Goal: Use online tool/utility: Use online tool/utility

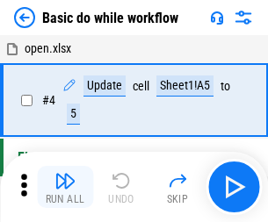
click at [65, 187] on img "button" at bounding box center [64, 180] width 21 height 21
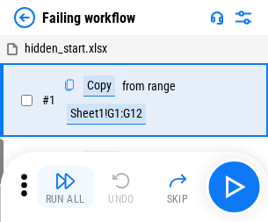
click at [65, 187] on img "button" at bounding box center [64, 180] width 21 height 21
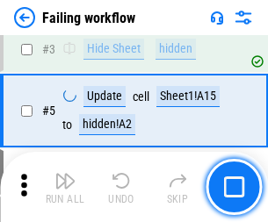
scroll to position [372, 0]
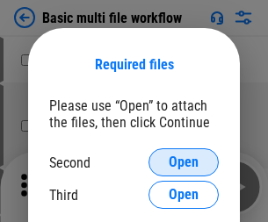
click at [183, 162] on span "Open" at bounding box center [184, 162] width 30 height 14
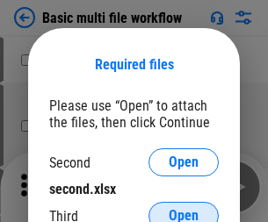
click at [183, 209] on span "Open" at bounding box center [184, 216] width 30 height 14
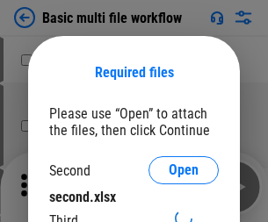
scroll to position [8, 0]
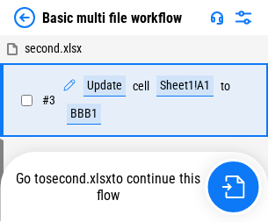
scroll to position [71, 0]
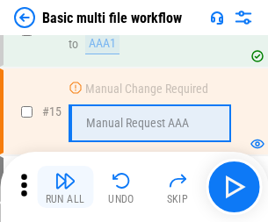
click at [65, 187] on img "button" at bounding box center [64, 180] width 21 height 21
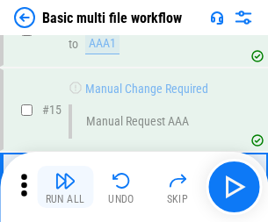
click at [65, 187] on img "button" at bounding box center [64, 180] width 21 height 21
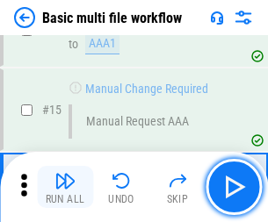
scroll to position [1168, 0]
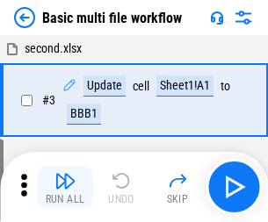
click at [65, 187] on img "button" at bounding box center [64, 180] width 21 height 21
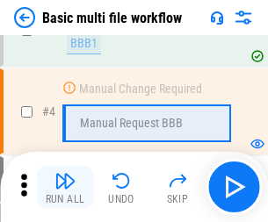
click at [65, 187] on img "button" at bounding box center [64, 180] width 21 height 21
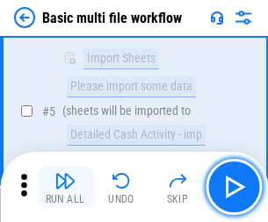
click at [65, 187] on img "button" at bounding box center [64, 180] width 21 height 21
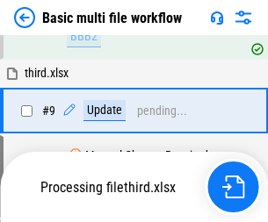
scroll to position [611, 0]
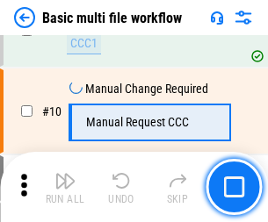
click at [65, 187] on img "button" at bounding box center [64, 180] width 21 height 21
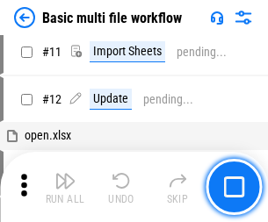
click at [65, 187] on img "button" at bounding box center [64, 180] width 21 height 21
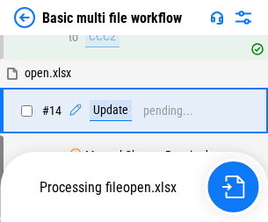
scroll to position [918, 0]
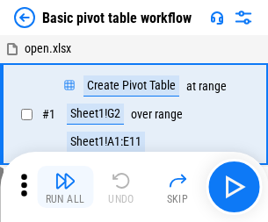
click at [65, 187] on img "button" at bounding box center [64, 180] width 21 height 21
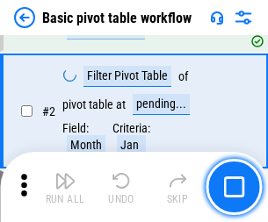
scroll to position [420, 0]
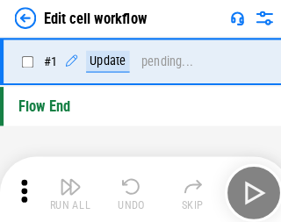
click at [65, 187] on img "button" at bounding box center [68, 180] width 21 height 21
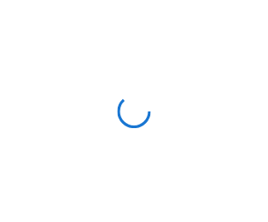
scroll to position [6, 0]
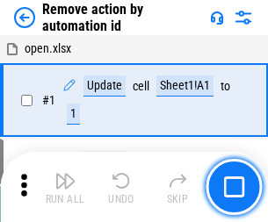
scroll to position [65, 0]
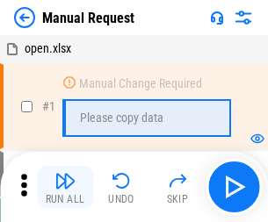
click at [65, 187] on img "button" at bounding box center [64, 180] width 21 height 21
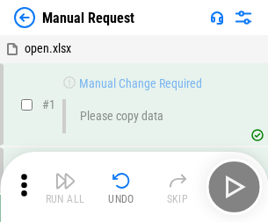
scroll to position [60, 0]
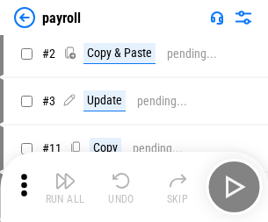
click at [65, 187] on img "button" at bounding box center [64, 180] width 21 height 21
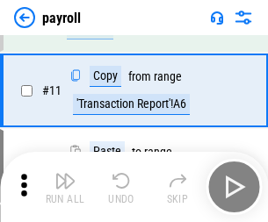
scroll to position [127, 0]
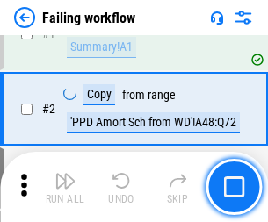
scroll to position [284, 0]
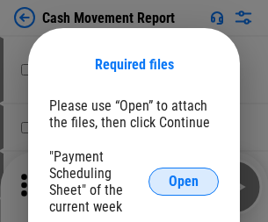
click at [183, 182] on span "Open" at bounding box center [184, 182] width 30 height 14
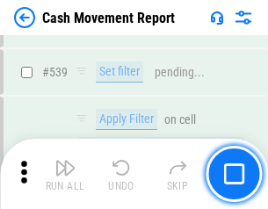
scroll to position [7791, 0]
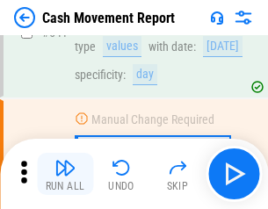
click at [65, 174] on img "button" at bounding box center [64, 167] width 21 height 21
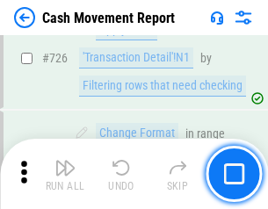
scroll to position [9159, 0]
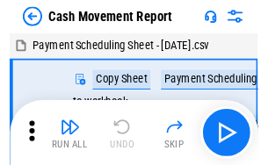
scroll to position [32, 0]
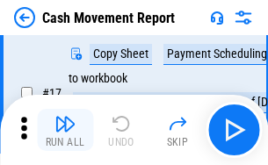
click at [65, 130] on img "button" at bounding box center [64, 123] width 21 height 21
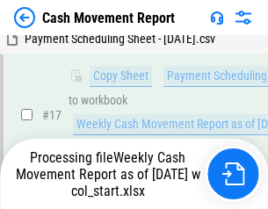
scroll to position [365, 0]
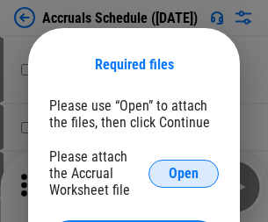
click at [183, 173] on span "Open" at bounding box center [184, 174] width 30 height 14
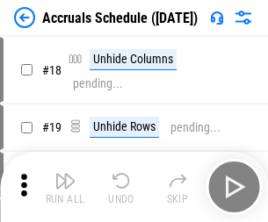
scroll to position [169, 0]
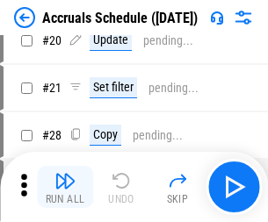
click at [65, 187] on img "button" at bounding box center [64, 180] width 21 height 21
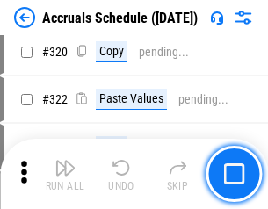
scroll to position [3265, 0]
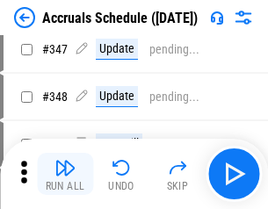
click at [65, 174] on img "button" at bounding box center [64, 167] width 21 height 21
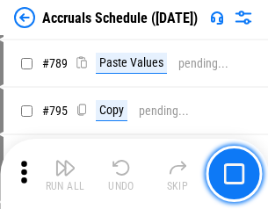
scroll to position [7375, 0]
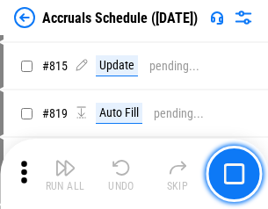
click at [65, 174] on img "button" at bounding box center [64, 167] width 21 height 21
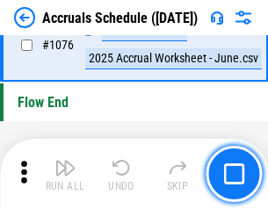
scroll to position [10514, 0]
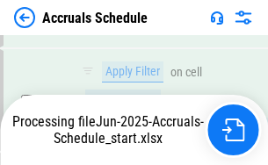
scroll to position [10077, 0]
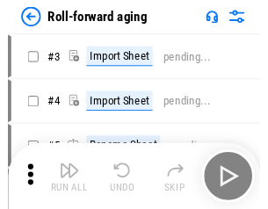
scroll to position [3, 0]
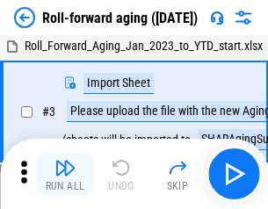
click at [65, 174] on img "button" at bounding box center [64, 167] width 21 height 21
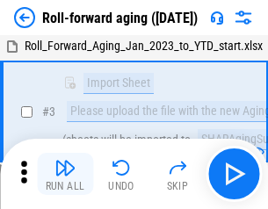
click at [65, 174] on img "button" at bounding box center [64, 167] width 21 height 21
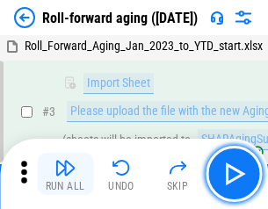
scroll to position [113, 0]
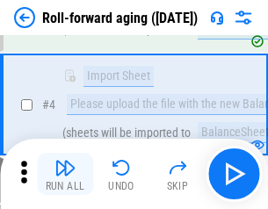
click at [65, 174] on img "button" at bounding box center [64, 167] width 21 height 21
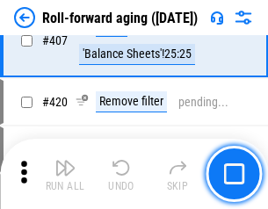
scroll to position [6088, 0]
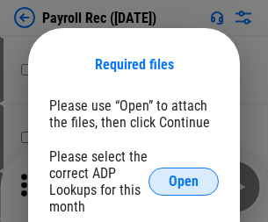
click at [183, 182] on span "Open" at bounding box center [184, 182] width 30 height 14
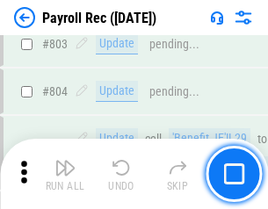
scroll to position [11153, 0]
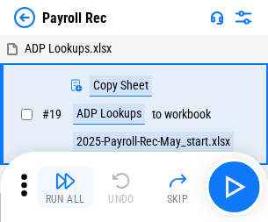
click at [65, 187] on img "button" at bounding box center [64, 180] width 21 height 21
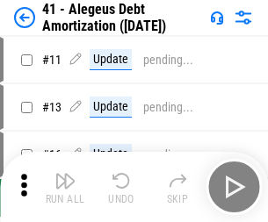
click at [65, 187] on img "button" at bounding box center [64, 180] width 21 height 21
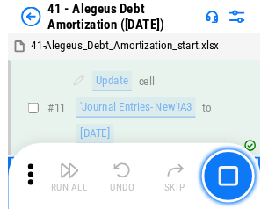
scroll to position [217, 0]
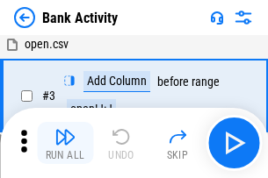
click at [65, 143] on img "button" at bounding box center [64, 136] width 21 height 21
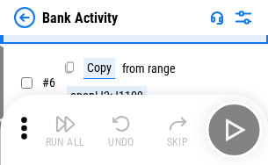
scroll to position [93, 0]
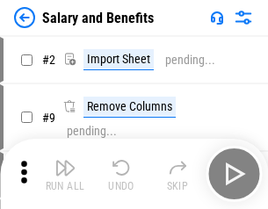
click at [65, 174] on img "button" at bounding box center [64, 167] width 21 height 21
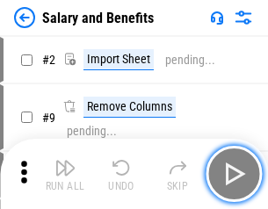
scroll to position [24, 0]
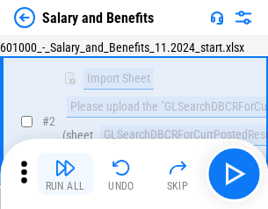
click at [65, 174] on img "button" at bounding box center [64, 167] width 21 height 21
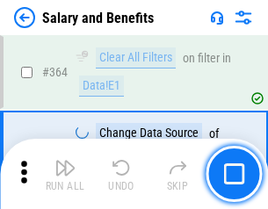
scroll to position [8267, 0]
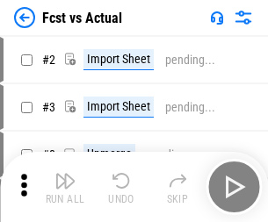
click at [65, 174] on img "button" at bounding box center [64, 180] width 21 height 21
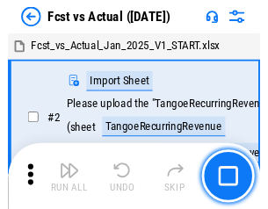
scroll to position [23, 0]
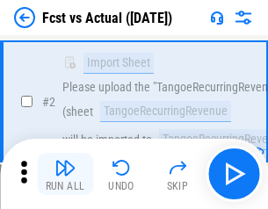
click at [65, 174] on img "button" at bounding box center [64, 167] width 21 height 21
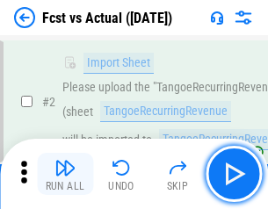
scroll to position [164, 0]
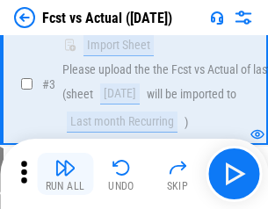
click at [65, 174] on img "button" at bounding box center [64, 167] width 21 height 21
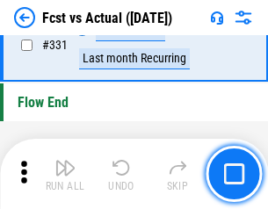
scroll to position [8403, 0]
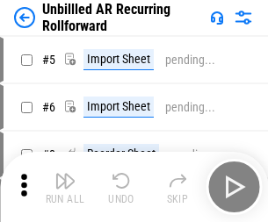
click at [65, 174] on img "button" at bounding box center [64, 180] width 21 height 21
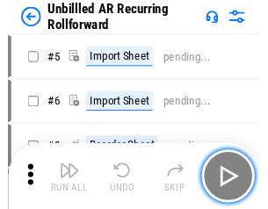
scroll to position [38, 0]
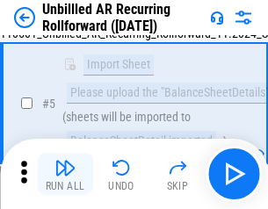
click at [65, 174] on img "button" at bounding box center [64, 167] width 21 height 21
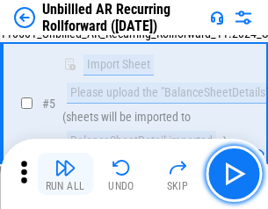
scroll to position [165, 0]
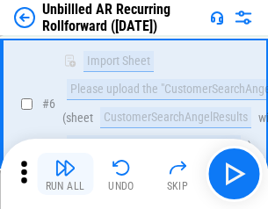
click at [65, 174] on img "button" at bounding box center [64, 167] width 21 height 21
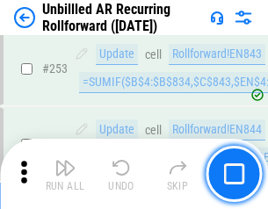
scroll to position [5963, 0]
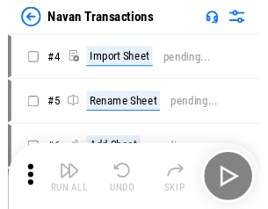
scroll to position [28, 0]
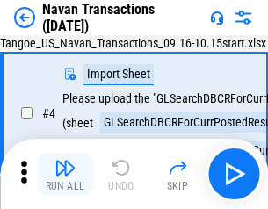
click at [65, 174] on img "button" at bounding box center [64, 167] width 21 height 21
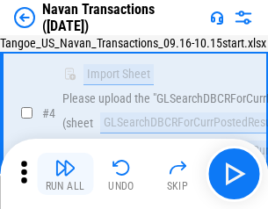
click at [65, 174] on img "button" at bounding box center [64, 167] width 21 height 21
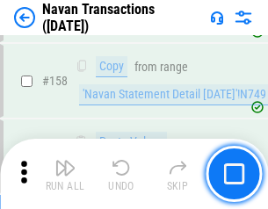
scroll to position [5692, 0]
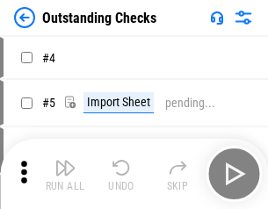
click at [65, 174] on img "button" at bounding box center [64, 167] width 21 height 21
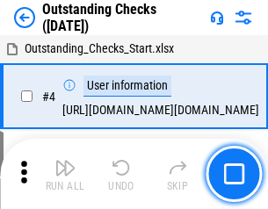
scroll to position [74, 0]
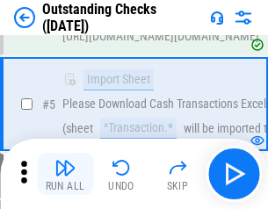
click at [65, 174] on img "button" at bounding box center [64, 167] width 21 height 21
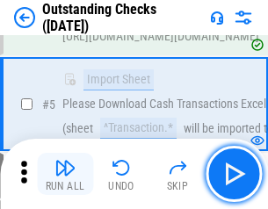
scroll to position [183, 0]
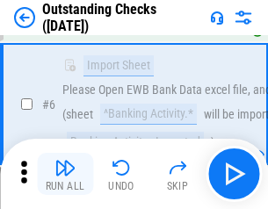
click at [65, 174] on img "button" at bounding box center [64, 167] width 21 height 21
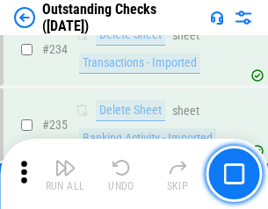
scroll to position [5331, 0]
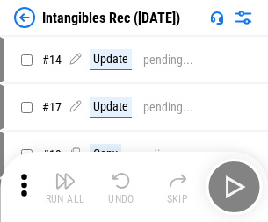
click at [65, 187] on img "button" at bounding box center [64, 180] width 21 height 21
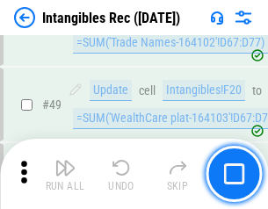
scroll to position [684, 0]
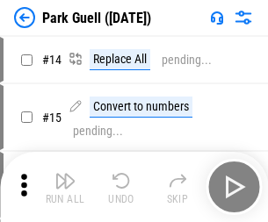
click at [65, 174] on img "button" at bounding box center [64, 180] width 21 height 21
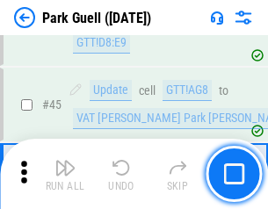
scroll to position [2195, 0]
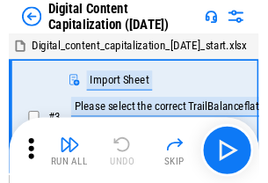
scroll to position [51, 0]
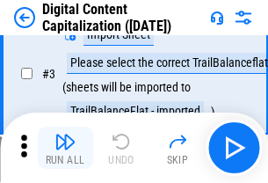
click at [65, 147] on img "button" at bounding box center [64, 141] width 21 height 21
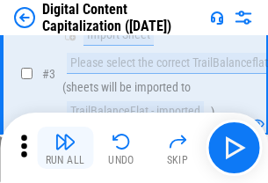
click at [65, 147] on img "button" at bounding box center [64, 141] width 21 height 21
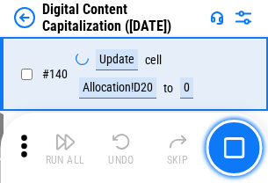
scroll to position [1862, 0]
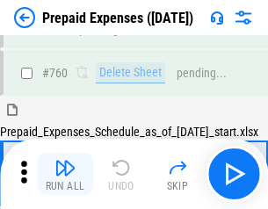
click at [65, 174] on img "button" at bounding box center [64, 167] width 21 height 21
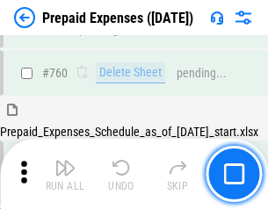
scroll to position [4866, 0]
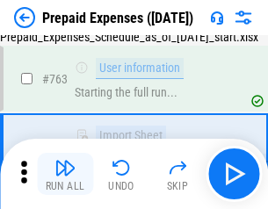
click at [65, 174] on img "button" at bounding box center [64, 167] width 21 height 21
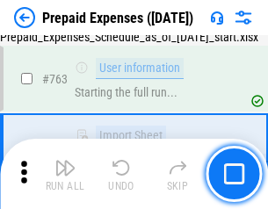
scroll to position [4969, 0]
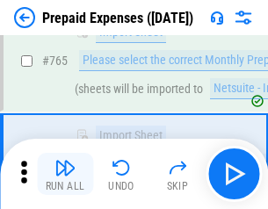
click at [65, 174] on img "button" at bounding box center [64, 167] width 21 height 21
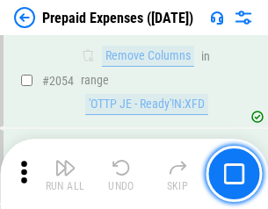
scroll to position [18351, 0]
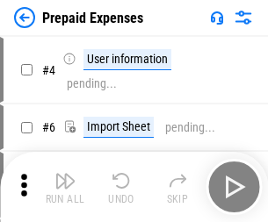
click at [65, 187] on img "button" at bounding box center [64, 180] width 21 height 21
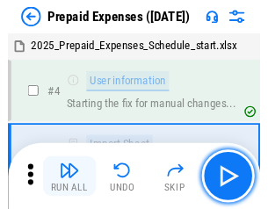
scroll to position [77, 0]
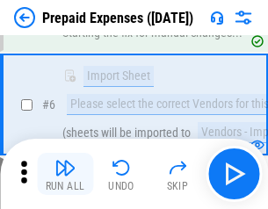
click at [65, 174] on img "button" at bounding box center [64, 167] width 21 height 21
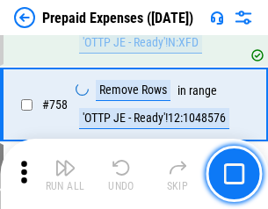
scroll to position [6255, 0]
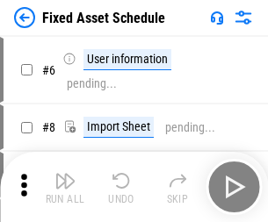
click at [65, 187] on img "button" at bounding box center [64, 180] width 21 height 21
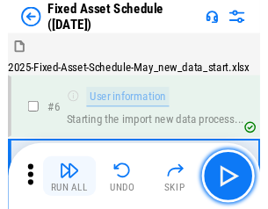
scroll to position [95, 0]
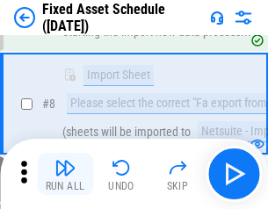
click at [65, 174] on img "button" at bounding box center [64, 167] width 21 height 21
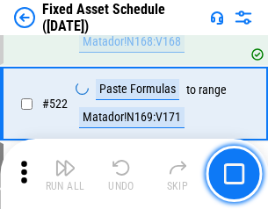
scroll to position [6102, 0]
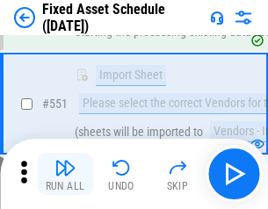
click at [65, 174] on img "button" at bounding box center [64, 167] width 21 height 21
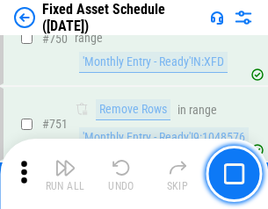
scroll to position [8559, 0]
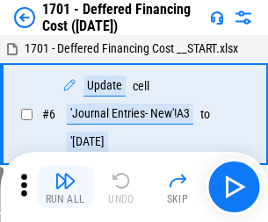
click at [65, 187] on img "button" at bounding box center [64, 180] width 21 height 21
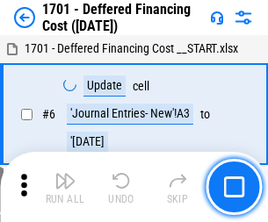
scroll to position [211, 0]
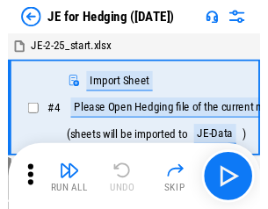
scroll to position [3, 0]
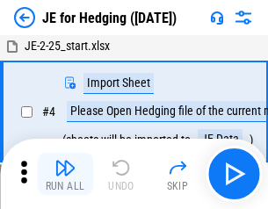
click at [65, 174] on img "button" at bounding box center [64, 167] width 21 height 21
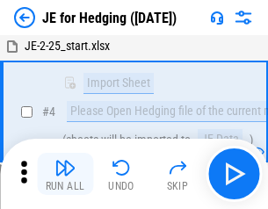
click at [65, 174] on img "button" at bounding box center [64, 167] width 21 height 21
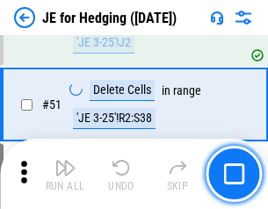
scroll to position [1137, 0]
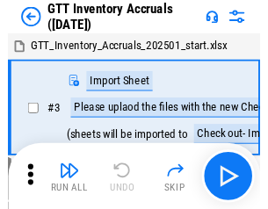
scroll to position [3, 0]
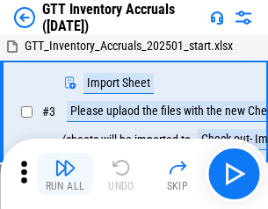
click at [65, 174] on img "button" at bounding box center [64, 167] width 21 height 21
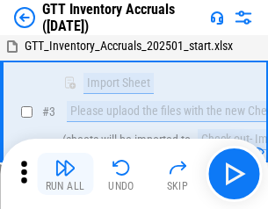
click at [65, 174] on img "button" at bounding box center [64, 167] width 21 height 21
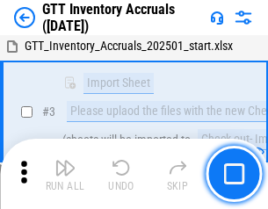
scroll to position [113, 0]
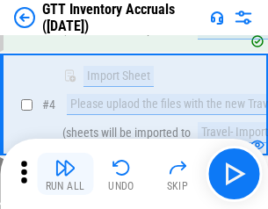
click at [65, 174] on img "button" at bounding box center [64, 167] width 21 height 21
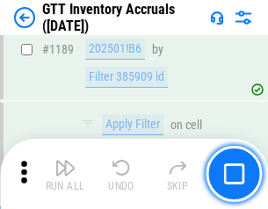
scroll to position [14336, 0]
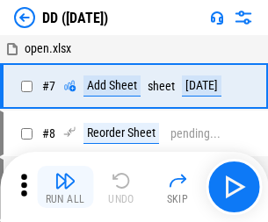
click at [65, 187] on img "button" at bounding box center [64, 180] width 21 height 21
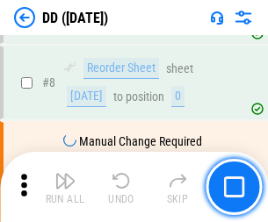
scroll to position [169, 0]
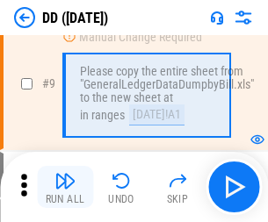
click at [65, 187] on img "button" at bounding box center [64, 180] width 21 height 21
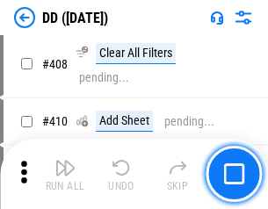
scroll to position [7855, 0]
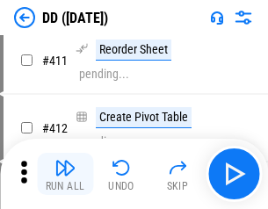
click at [65, 174] on img "button" at bounding box center [64, 167] width 21 height 21
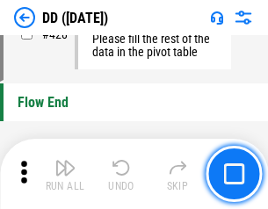
scroll to position [8402, 0]
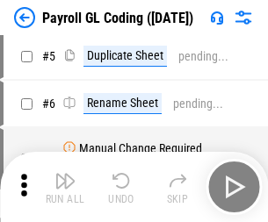
click at [65, 187] on img "button" at bounding box center [64, 180] width 21 height 21
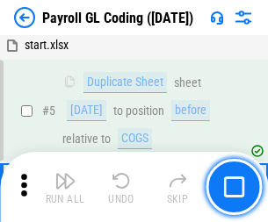
scroll to position [211, 0]
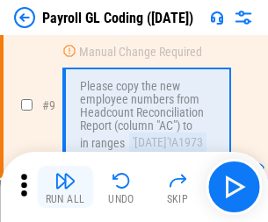
click at [65, 187] on img "button" at bounding box center [64, 180] width 21 height 21
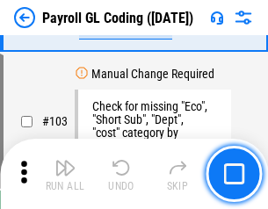
scroll to position [4119, 0]
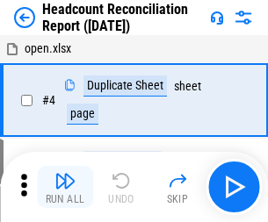
click at [65, 187] on img "button" at bounding box center [64, 180] width 21 height 21
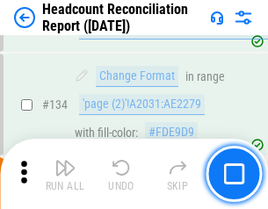
scroll to position [2110, 0]
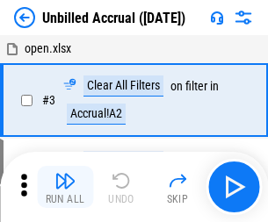
click at [65, 187] on img "button" at bounding box center [64, 180] width 21 height 21
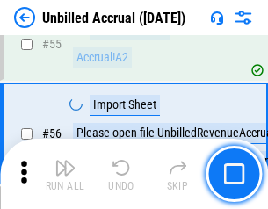
scroll to position [1833, 0]
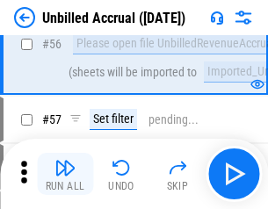
click at [65, 174] on img "button" at bounding box center [64, 167] width 21 height 21
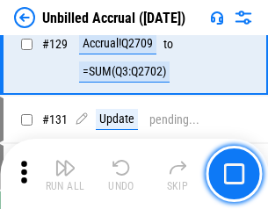
scroll to position [5229, 0]
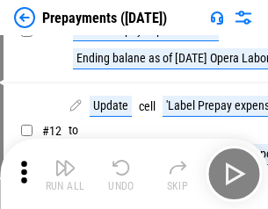
scroll to position [110, 0]
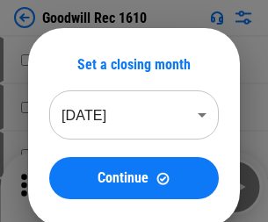
click at [65, 187] on img "button" at bounding box center [64, 180] width 21 height 21
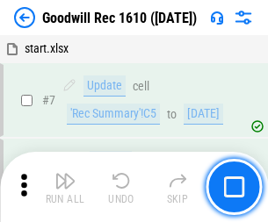
scroll to position [300, 0]
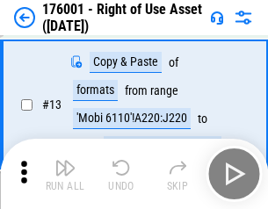
scroll to position [113, 0]
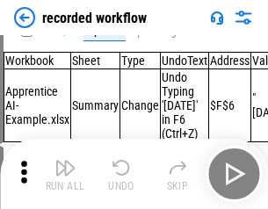
click at [65, 174] on img "button" at bounding box center [64, 167] width 21 height 21
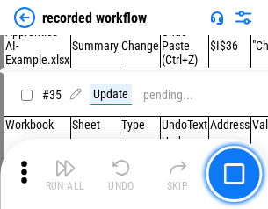
scroll to position [5487, 0]
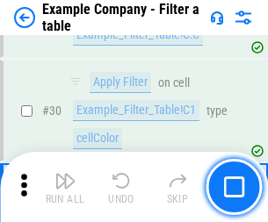
scroll to position [1606, 0]
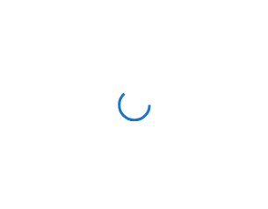
scroll to position [27, 0]
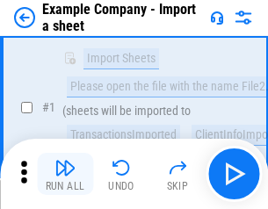
click at [65, 174] on img "button" at bounding box center [64, 167] width 21 height 21
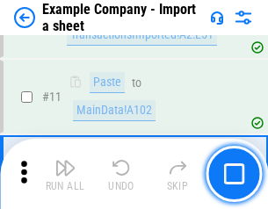
scroll to position [388, 0]
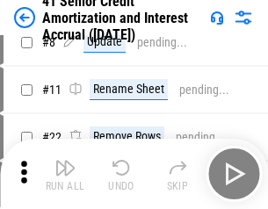
click at [65, 174] on img "button" at bounding box center [64, 167] width 21 height 21
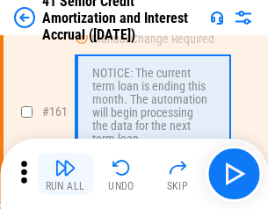
click at [65, 174] on img "button" at bounding box center [64, 167] width 21 height 21
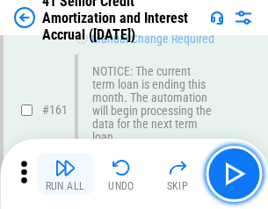
scroll to position [1878, 0]
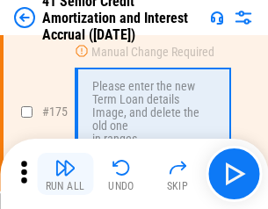
click at [65, 174] on img "button" at bounding box center [64, 167] width 21 height 21
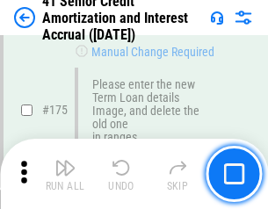
scroll to position [2056, 0]
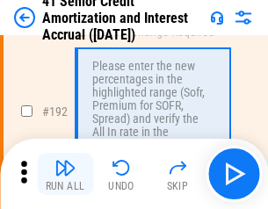
click at [65, 174] on img "button" at bounding box center [64, 167] width 21 height 21
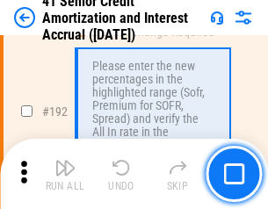
scroll to position [2240, 0]
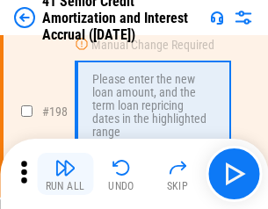
click at [65, 174] on img "button" at bounding box center [64, 167] width 21 height 21
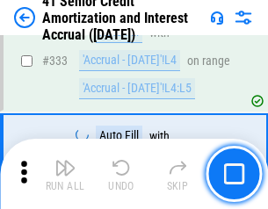
scroll to position [4485, 0]
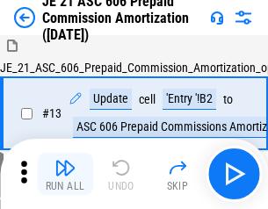
click at [65, 174] on img "button" at bounding box center [64, 167] width 21 height 21
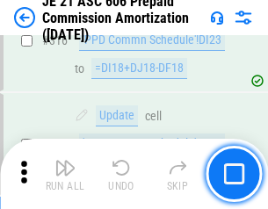
scroll to position [3278, 0]
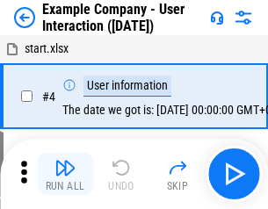
click at [65, 174] on img "button" at bounding box center [64, 167] width 21 height 21
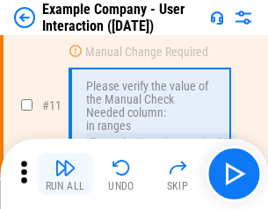
click at [65, 174] on img "button" at bounding box center [64, 167] width 21 height 21
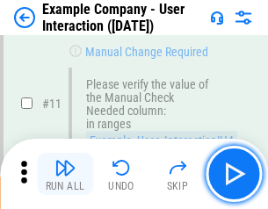
scroll to position [380, 0]
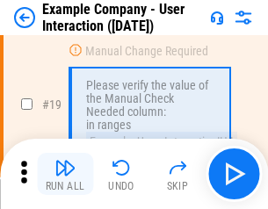
click at [65, 174] on img "button" at bounding box center [64, 167] width 21 height 21
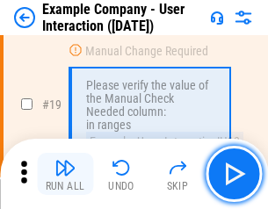
click at [65, 174] on img "button" at bounding box center [64, 167] width 21 height 21
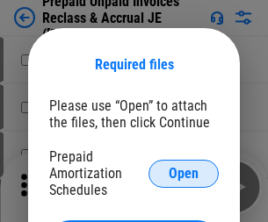
click at [183, 173] on span "Open" at bounding box center [184, 174] width 30 height 14
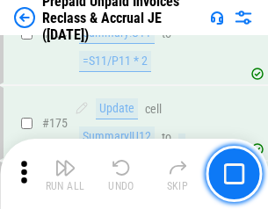
scroll to position [2370, 0]
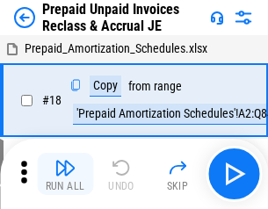
click at [65, 174] on img "button" at bounding box center [64, 167] width 21 height 21
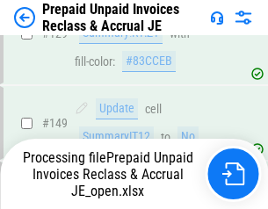
scroll to position [2370, 0]
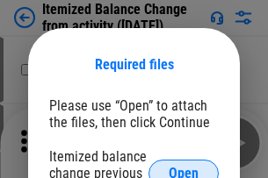
click at [183, 167] on span "Open" at bounding box center [184, 174] width 30 height 14
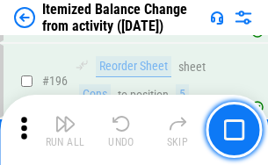
scroll to position [3379, 0]
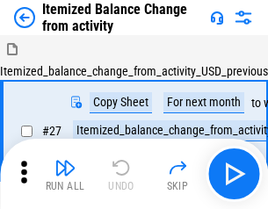
scroll to position [27, 0]
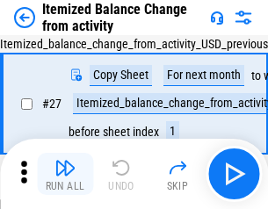
click at [65, 174] on img "button" at bounding box center [64, 167] width 21 height 21
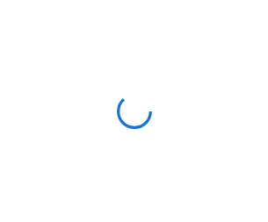
scroll to position [8, 0]
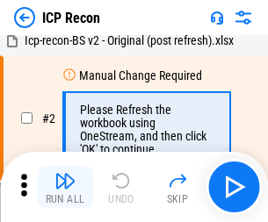
click at [65, 187] on img "button" at bounding box center [64, 180] width 21 height 21
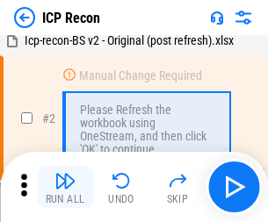
click at [65, 187] on img "button" at bounding box center [64, 180] width 21 height 21
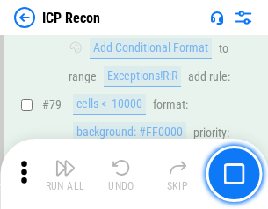
scroll to position [1721, 0]
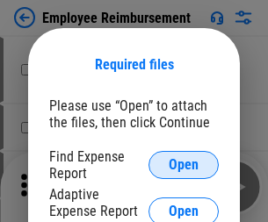
click at [183, 165] on span "Open" at bounding box center [184, 165] width 30 height 14
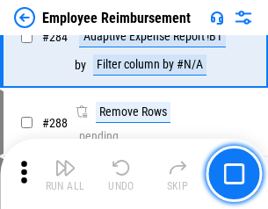
scroll to position [4772, 0]
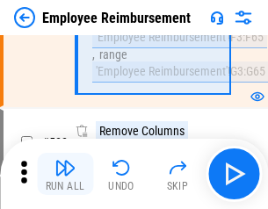
click at [65, 174] on img "button" at bounding box center [64, 167] width 21 height 21
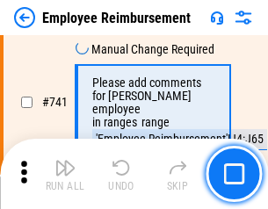
scroll to position [12317, 0]
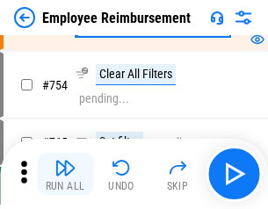
click at [65, 174] on img "button" at bounding box center [64, 167] width 21 height 21
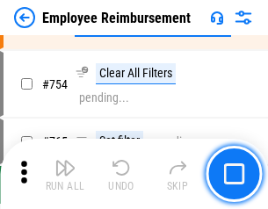
click at [65, 174] on img "button" at bounding box center [64, 167] width 21 height 21
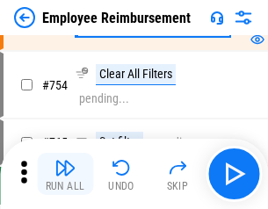
click at [65, 174] on img "button" at bounding box center [64, 167] width 21 height 21
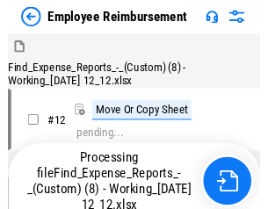
scroll to position [60, 0]
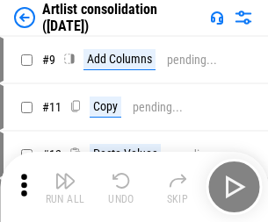
click at [65, 187] on img "button" at bounding box center [64, 180] width 21 height 21
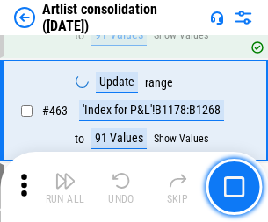
scroll to position [7687, 0]
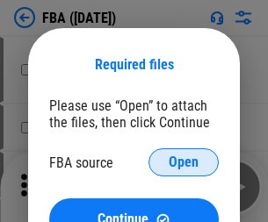
click at [183, 162] on span "Open" at bounding box center [184, 162] width 30 height 14
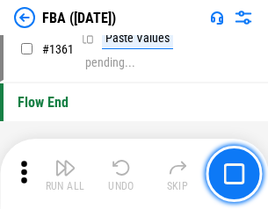
scroll to position [18854, 0]
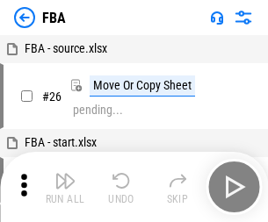
scroll to position [18, 0]
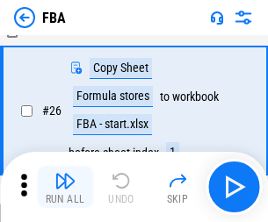
click at [65, 187] on img "button" at bounding box center [64, 180] width 21 height 21
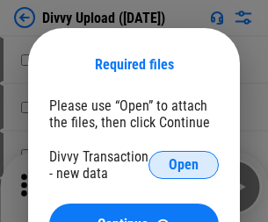
click at [183, 165] on span "Open" at bounding box center [184, 165] width 30 height 14
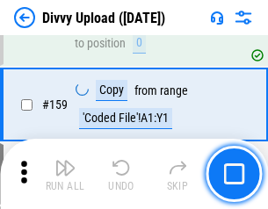
scroll to position [1818, 0]
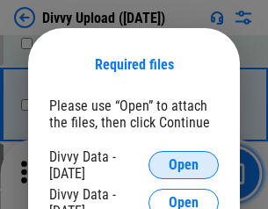
click at [183, 165] on span "Open" at bounding box center [184, 165] width 30 height 14
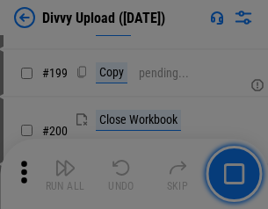
scroll to position [2553, 0]
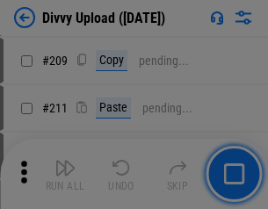
scroll to position [2982, 0]
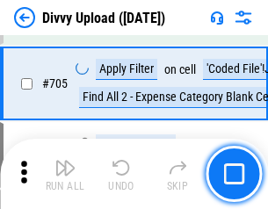
scroll to position [12009, 0]
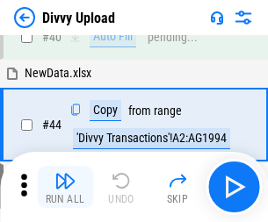
click at [65, 187] on img "button" at bounding box center [64, 180] width 21 height 21
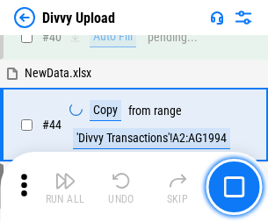
scroll to position [193, 0]
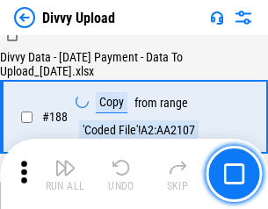
scroll to position [2066, 0]
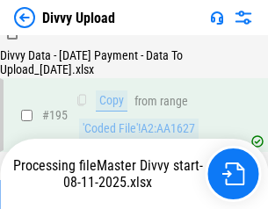
scroll to position [2453, 0]
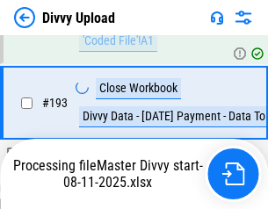
scroll to position [2453, 0]
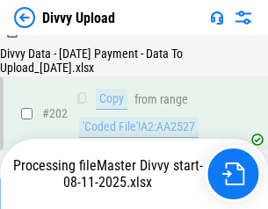
scroll to position [2841, 0]
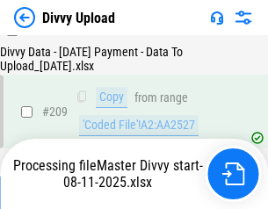
scroll to position [3228, 0]
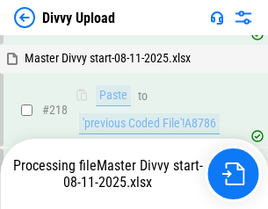
scroll to position [3780, 0]
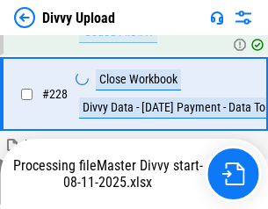
scroll to position [4255, 0]
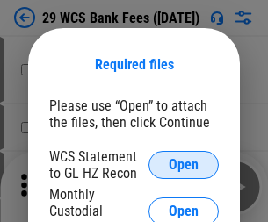
click at [183, 165] on span "Open" at bounding box center [184, 165] width 30 height 14
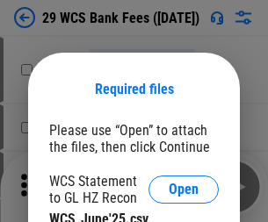
scroll to position [25, 0]
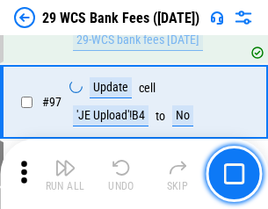
scroll to position [1711, 0]
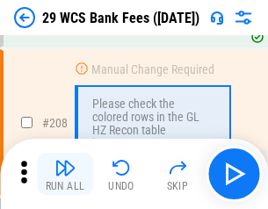
click at [65, 174] on img "button" at bounding box center [64, 167] width 21 height 21
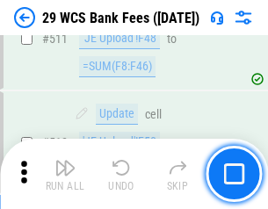
scroll to position [8833, 0]
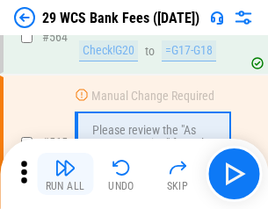
click at [65, 174] on img "button" at bounding box center [64, 167] width 21 height 21
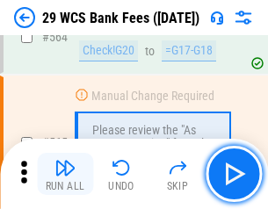
scroll to position [9494, 0]
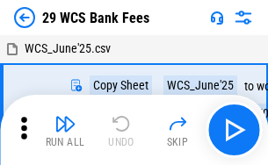
scroll to position [32, 0]
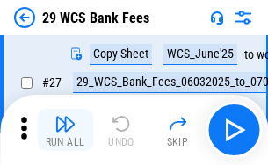
click at [65, 130] on img "button" at bounding box center [64, 123] width 21 height 21
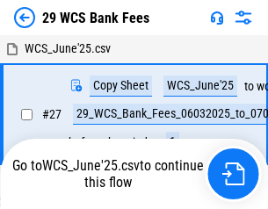
scroll to position [10, 0]
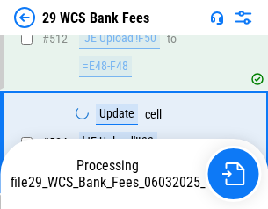
scroll to position [9372, 0]
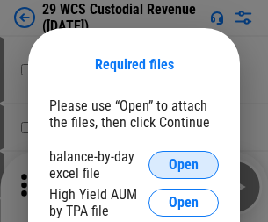
click at [183, 165] on span "Open" at bounding box center [184, 165] width 30 height 14
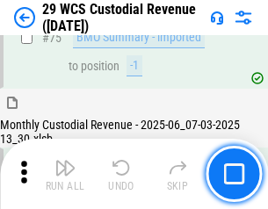
scroll to position [1834, 0]
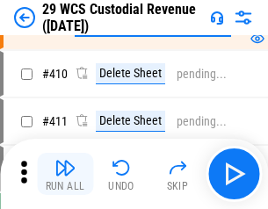
click at [65, 174] on img "button" at bounding box center [64, 167] width 21 height 21
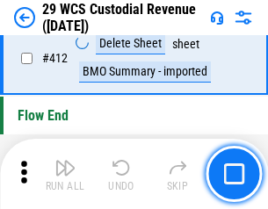
scroll to position [8384, 0]
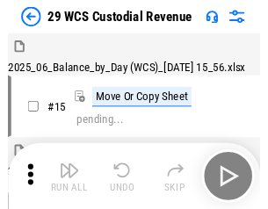
scroll to position [42, 0]
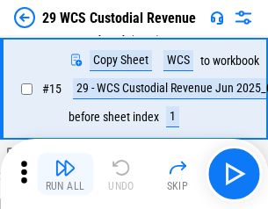
click at [65, 174] on img "button" at bounding box center [64, 167] width 21 height 21
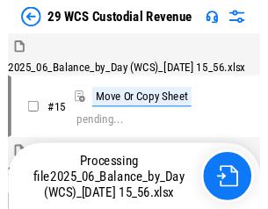
scroll to position [42, 0]
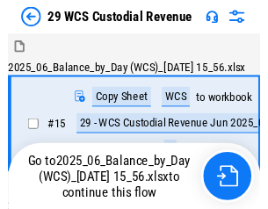
scroll to position [32, 0]
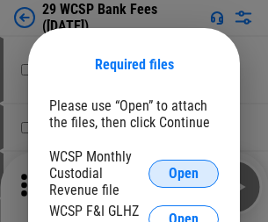
click at [183, 173] on span "Open" at bounding box center [184, 174] width 30 height 14
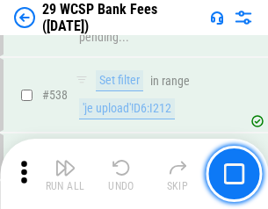
scroll to position [6745, 0]
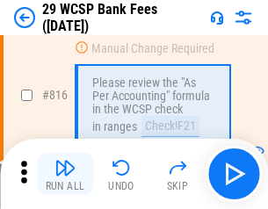
click at [65, 174] on img "button" at bounding box center [64, 167] width 21 height 21
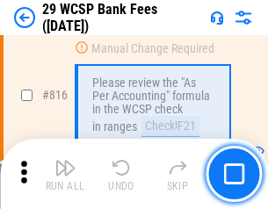
scroll to position [10574, 0]
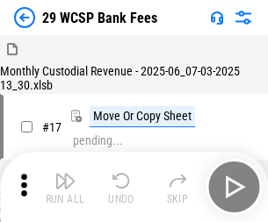
click at [65, 174] on img "button" at bounding box center [64, 180] width 21 height 21
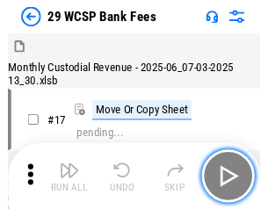
scroll to position [42, 0]
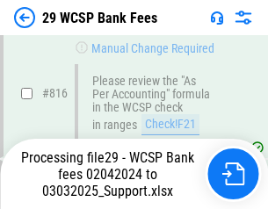
scroll to position [10705, 0]
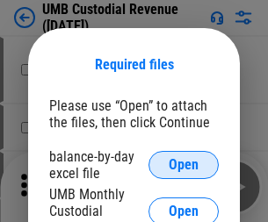
click at [183, 165] on span "Open" at bounding box center [184, 165] width 30 height 14
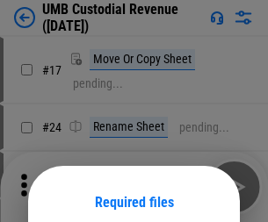
scroll to position [138, 0]
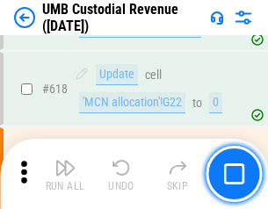
scroll to position [9044, 0]
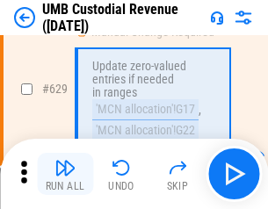
click at [65, 174] on img "button" at bounding box center [64, 167] width 21 height 21
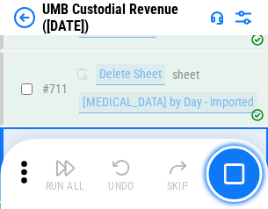
scroll to position [10686, 0]
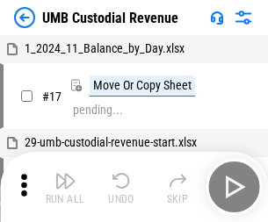
scroll to position [13, 0]
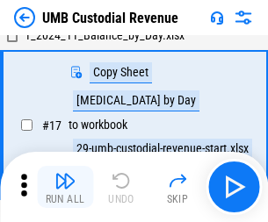
click at [65, 187] on img "button" at bounding box center [64, 180] width 21 height 21
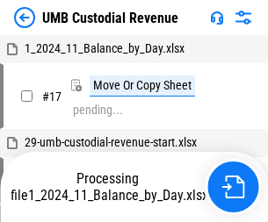
scroll to position [13, 0]
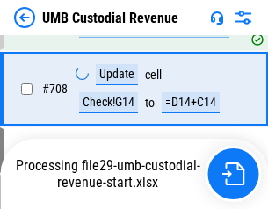
scroll to position [10571, 0]
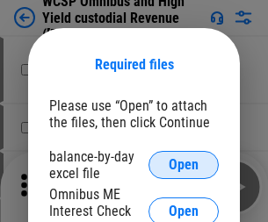
click at [183, 165] on span "Open" at bounding box center [184, 165] width 30 height 14
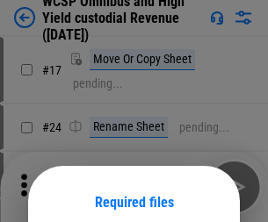
scroll to position [138, 0]
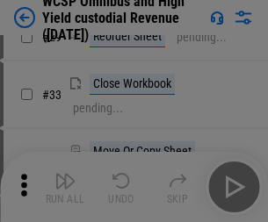
scroll to position [401, 0]
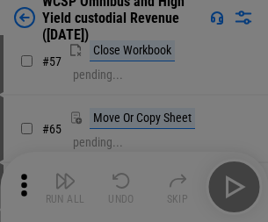
scroll to position [765, 0]
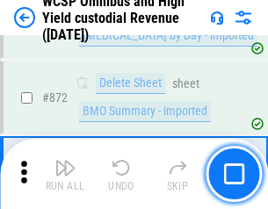
scroll to position [14858, 0]
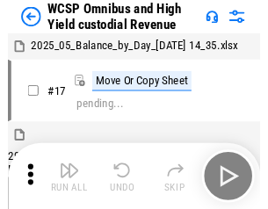
scroll to position [10, 0]
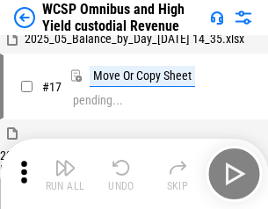
click at [65, 174] on img "button" at bounding box center [64, 167] width 21 height 21
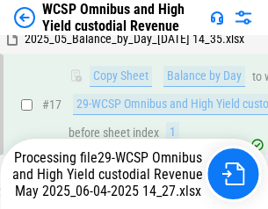
scroll to position [365, 0]
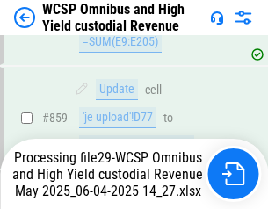
scroll to position [14817, 0]
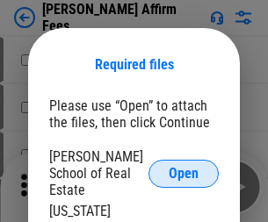
click at [183, 167] on span "Open" at bounding box center [184, 174] width 30 height 14
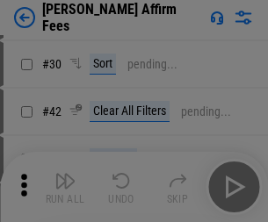
scroll to position [357, 0]
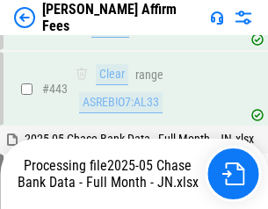
scroll to position [4582, 0]
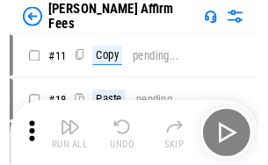
scroll to position [18, 0]
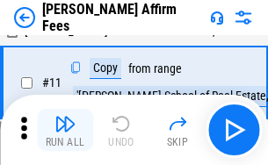
click at [65, 130] on img "button" at bounding box center [64, 123] width 21 height 21
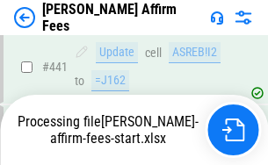
scroll to position [4604, 0]
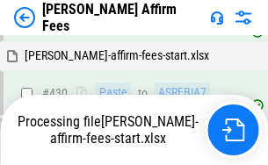
scroll to position [4060, 0]
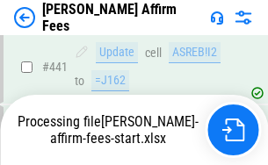
scroll to position [4604, 0]
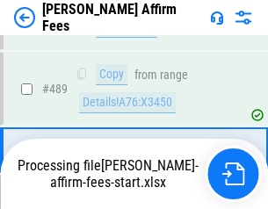
scroll to position [4582, 0]
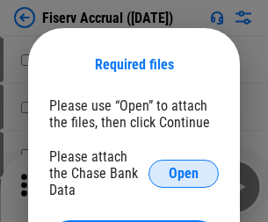
click at [183, 167] on span "Open" at bounding box center [184, 174] width 30 height 14
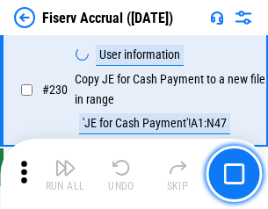
scroll to position [5563, 0]
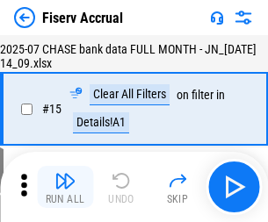
click at [65, 187] on img "button" at bounding box center [64, 180] width 21 height 21
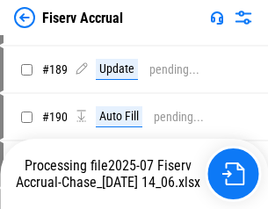
scroll to position [4616, 0]
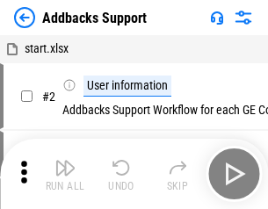
click at [65, 174] on img "button" at bounding box center [64, 167] width 21 height 21
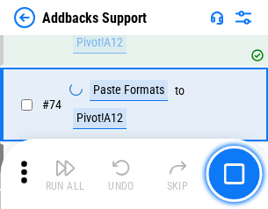
scroll to position [1278, 0]
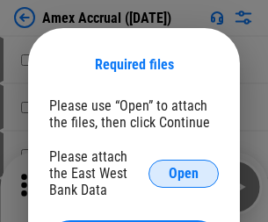
click at [183, 173] on span "Open" at bounding box center [184, 174] width 30 height 14
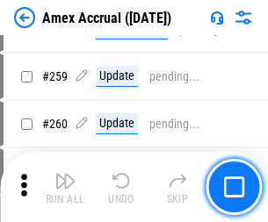
scroll to position [3809, 0]
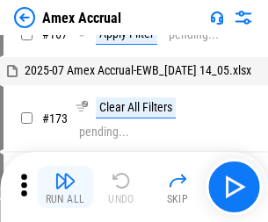
click at [65, 187] on img "button" at bounding box center [64, 180] width 21 height 21
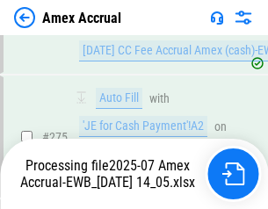
scroll to position [5232, 0]
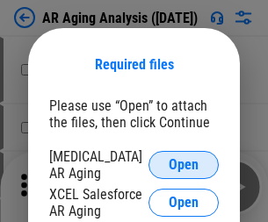
click at [183, 162] on span "Open" at bounding box center [184, 165] width 30 height 14
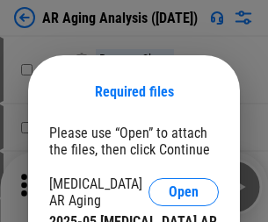
scroll to position [27, 0]
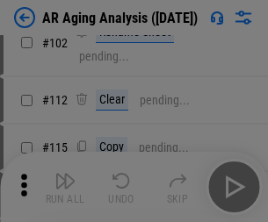
scroll to position [241, 0]
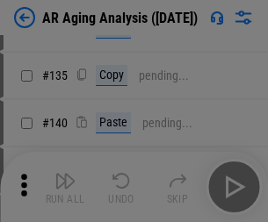
scroll to position [528, 0]
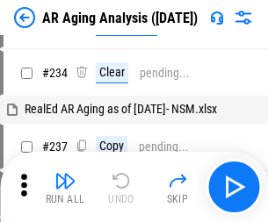
scroll to position [18, 0]
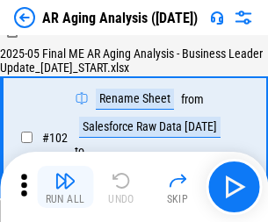
click at [65, 187] on img "button" at bounding box center [64, 180] width 21 height 21
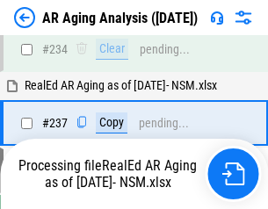
scroll to position [2721, 0]
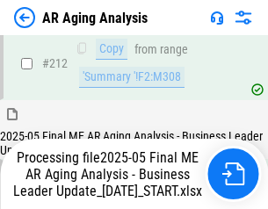
scroll to position [2701, 0]
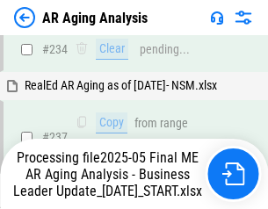
scroll to position [2774, 0]
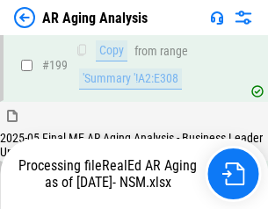
scroll to position [2626, 0]
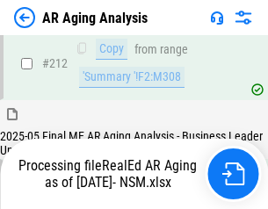
scroll to position [2640, 0]
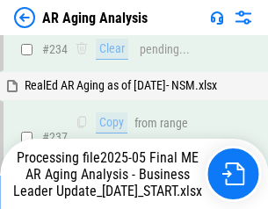
scroll to position [2701, 0]
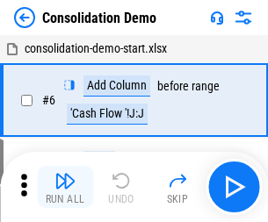
click at [65, 187] on img "button" at bounding box center [64, 180] width 21 height 21
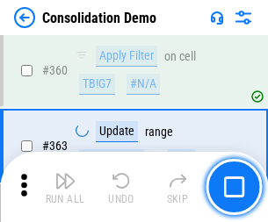
scroll to position [5884, 0]
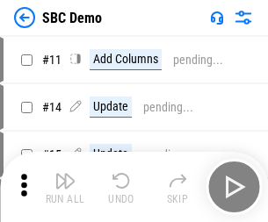
click at [65, 187] on img "button" at bounding box center [64, 180] width 21 height 21
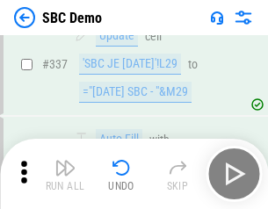
scroll to position [4618, 0]
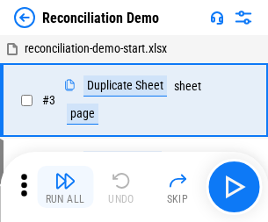
click at [65, 187] on img "button" at bounding box center [64, 180] width 21 height 21
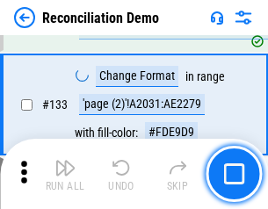
scroll to position [2085, 0]
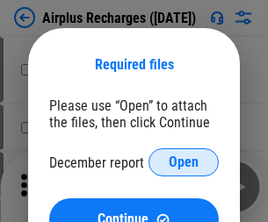
click at [183, 162] on span "Open" at bounding box center [184, 162] width 30 height 14
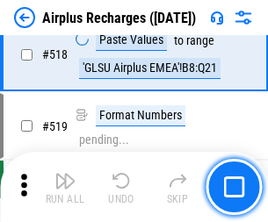
scroll to position [7554, 0]
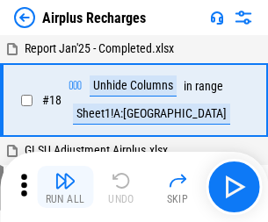
click at [65, 187] on img "button" at bounding box center [64, 180] width 21 height 21
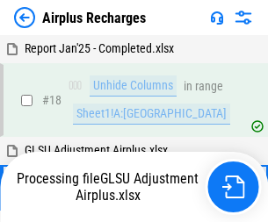
scroll to position [77, 0]
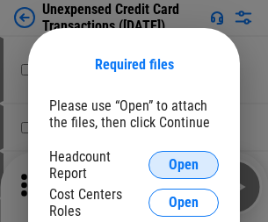
click at [183, 165] on span "Open" at bounding box center [184, 165] width 30 height 14
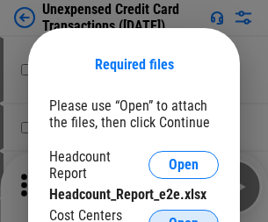
click at [183, 217] on span "Open" at bounding box center [184, 224] width 30 height 14
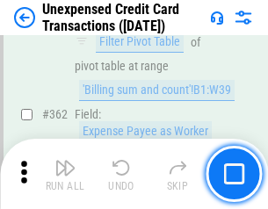
scroll to position [4515, 0]
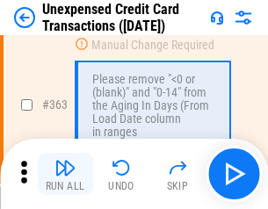
click at [65, 174] on img "button" at bounding box center [64, 167] width 21 height 21
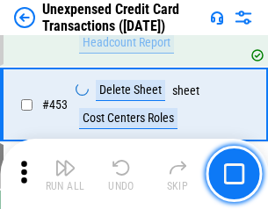
scroll to position [5988, 0]
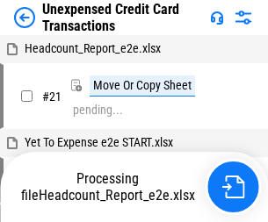
scroll to position [27, 0]
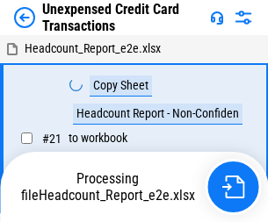
scroll to position [27, 0]
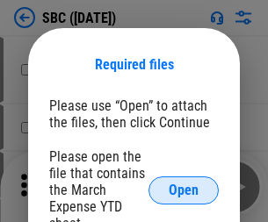
click at [183, 190] on span "Open" at bounding box center [184, 190] width 30 height 14
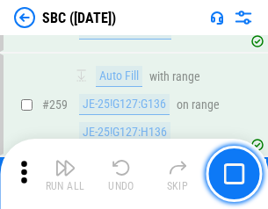
scroll to position [3430, 0]
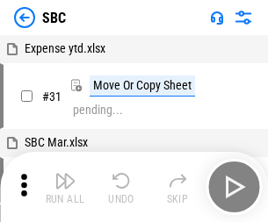
scroll to position [18, 0]
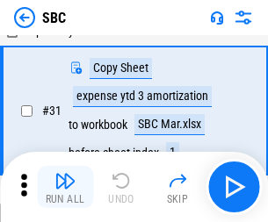
click at [65, 187] on img "button" at bounding box center [64, 180] width 21 height 21
